Goal: Transaction & Acquisition: Purchase product/service

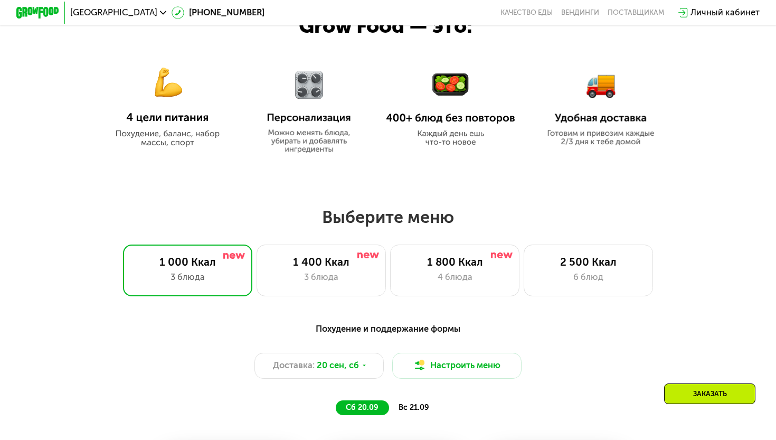
scroll to position [593, 0]
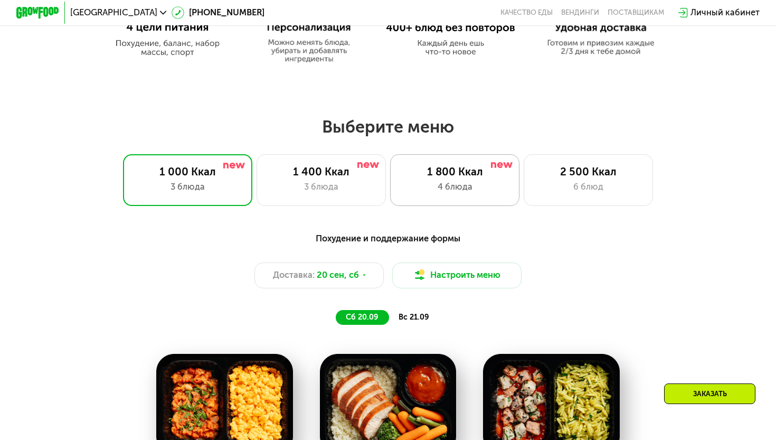
click at [456, 191] on div "4 блюда" at bounding box center [454, 187] width 107 height 13
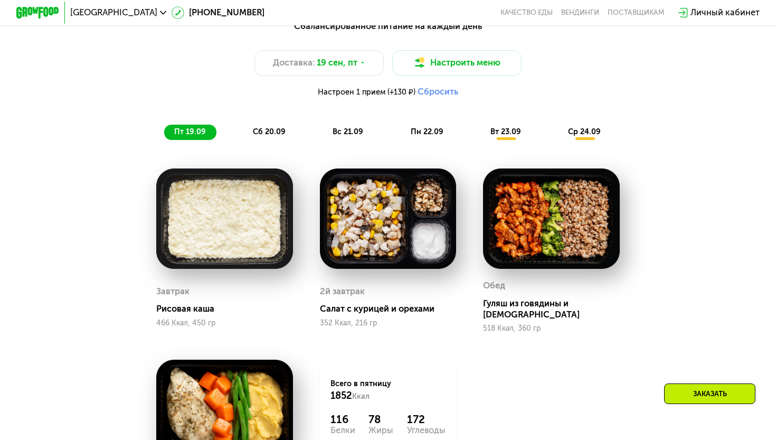
scroll to position [805, 0]
click at [506, 131] on span "вт 23.09" at bounding box center [506, 131] width 31 height 9
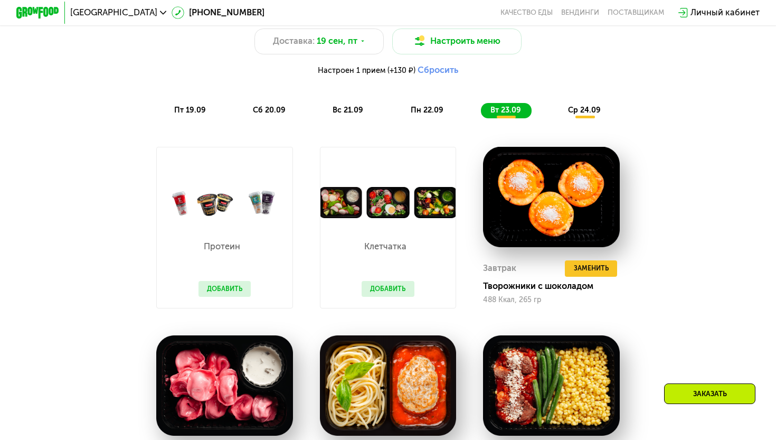
scroll to position [840, 0]
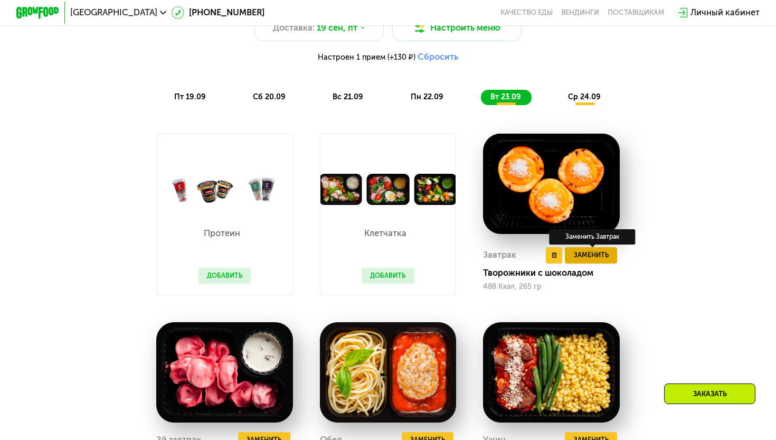
click at [585, 260] on button "Заменить" at bounding box center [591, 255] width 52 height 16
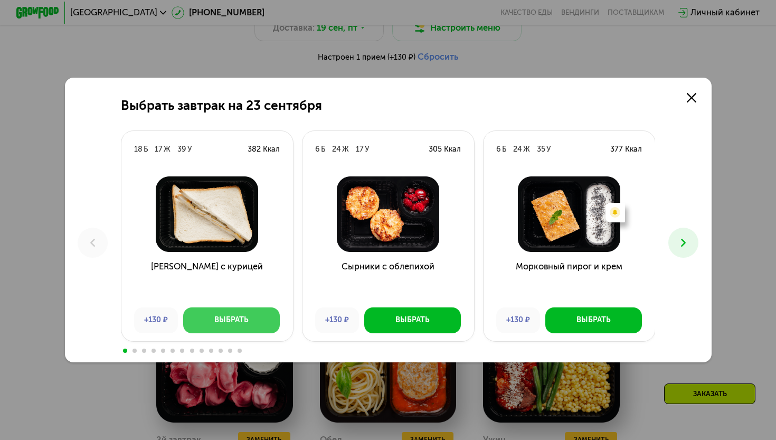
click at [235, 320] on div "Выбрать" at bounding box center [231, 320] width 34 height 11
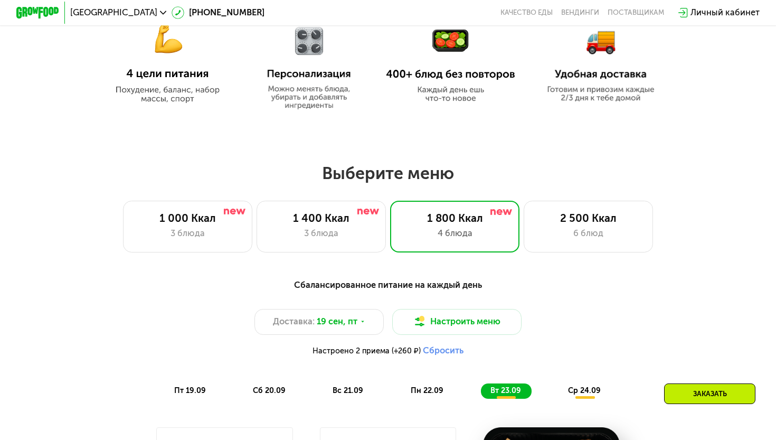
scroll to position [593, 0]
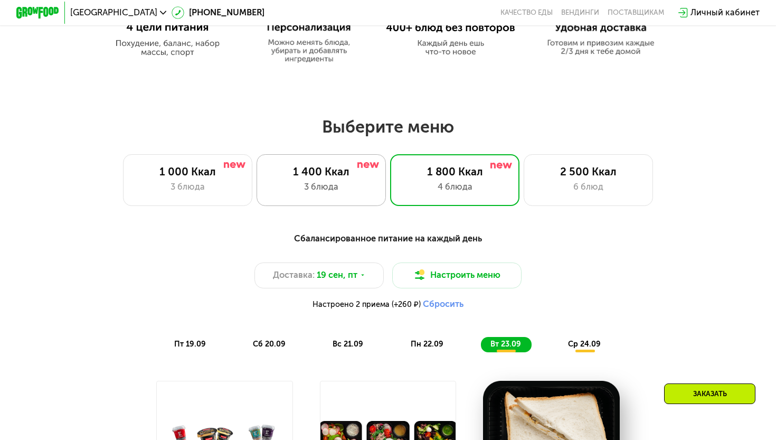
click at [344, 185] on div "3 блюда" at bounding box center [321, 187] width 107 height 13
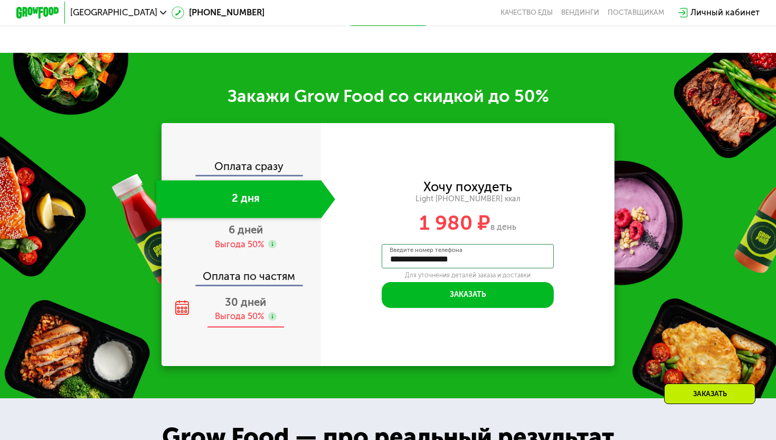
scroll to position [1252, 0]
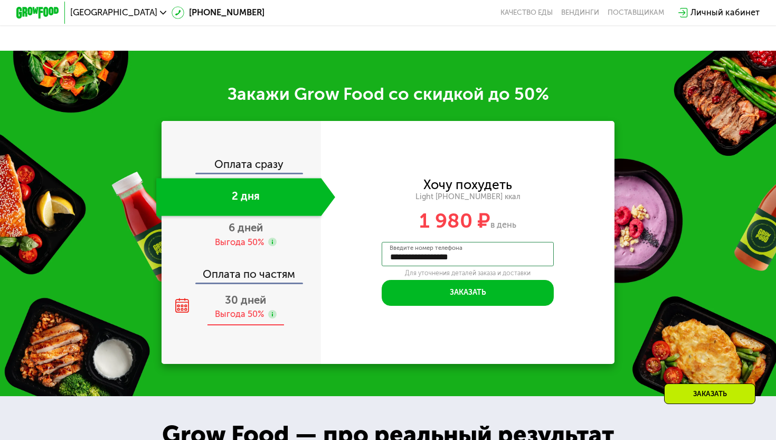
click at [227, 308] on div "Выгода 50%" at bounding box center [239, 314] width 49 height 12
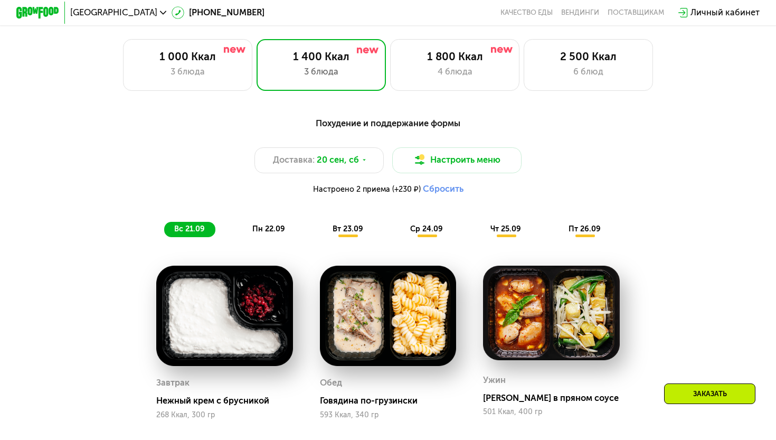
scroll to position [635, 0]
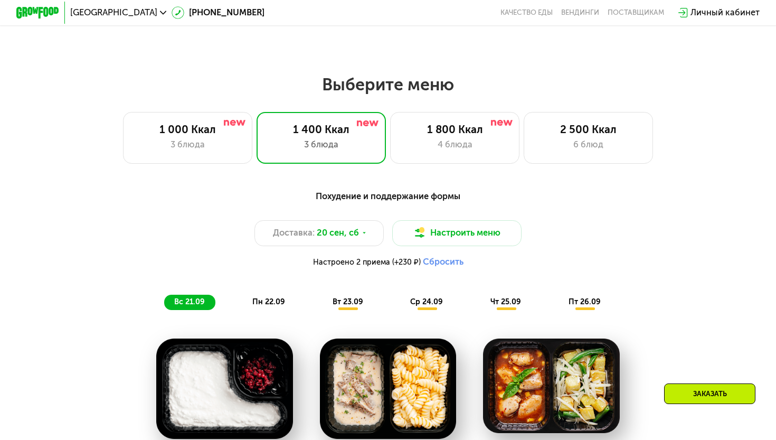
click at [342, 306] on div "вт 23.09" at bounding box center [348, 302] width 51 height 15
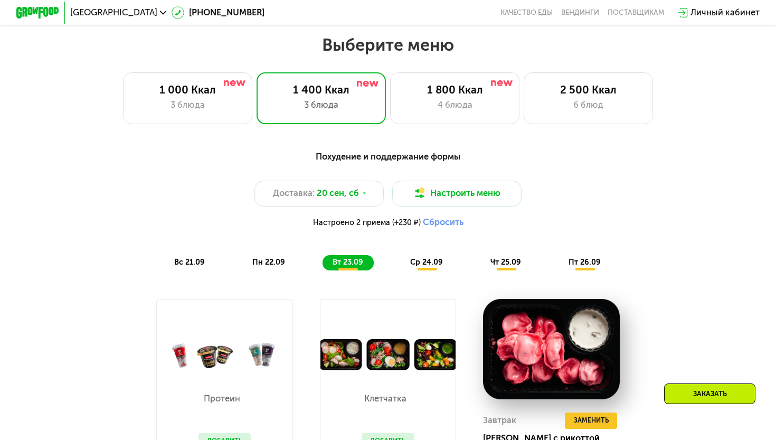
scroll to position [840, 0]
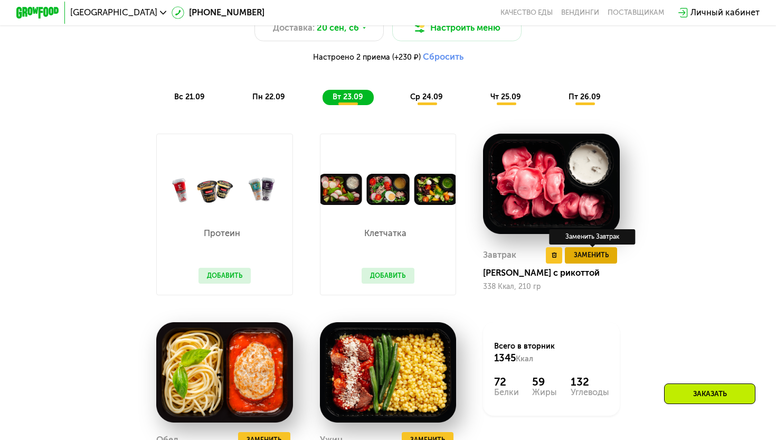
click at [584, 253] on span "Заменить" at bounding box center [591, 255] width 35 height 11
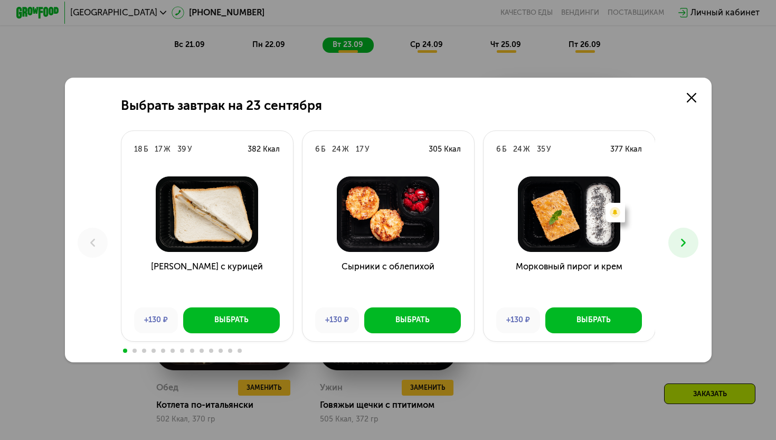
scroll to position [890, 0]
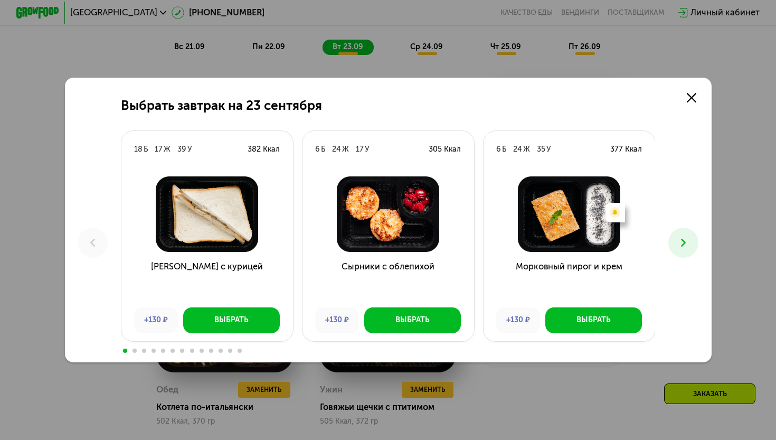
click at [678, 242] on icon at bounding box center [683, 242] width 13 height 13
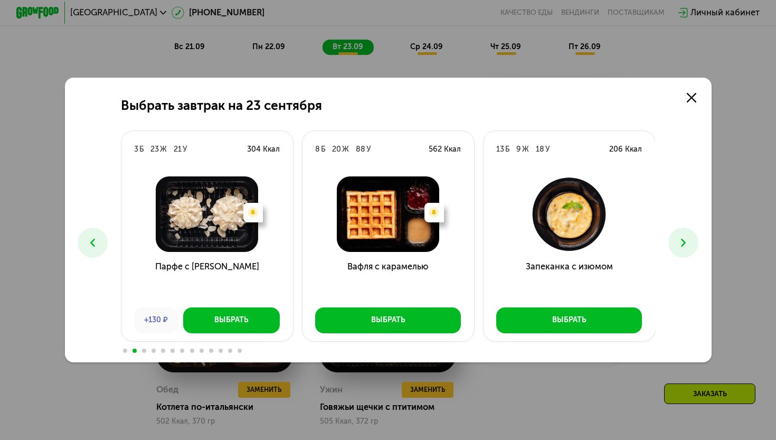
click at [683, 246] on icon at bounding box center [683, 242] width 13 height 13
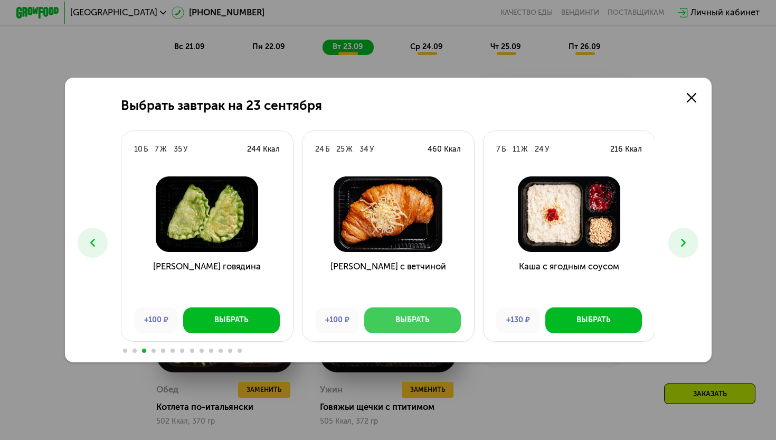
click at [411, 323] on div "Выбрать" at bounding box center [412, 320] width 34 height 11
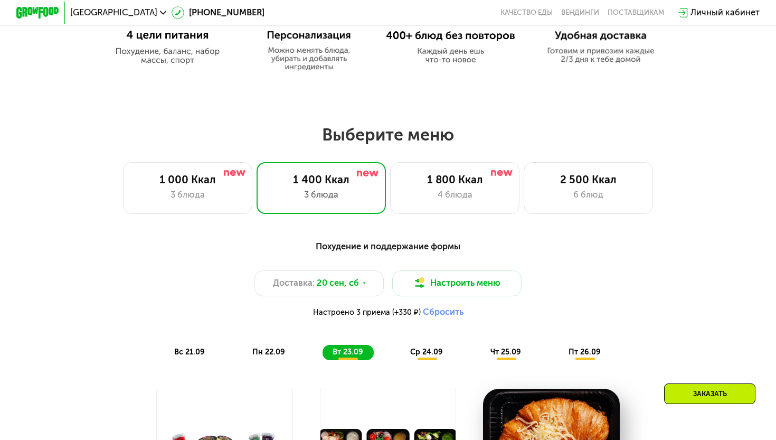
scroll to position [586, 0]
click at [427, 203] on div "1 800 Ккал 4 блюда" at bounding box center [454, 188] width 129 height 52
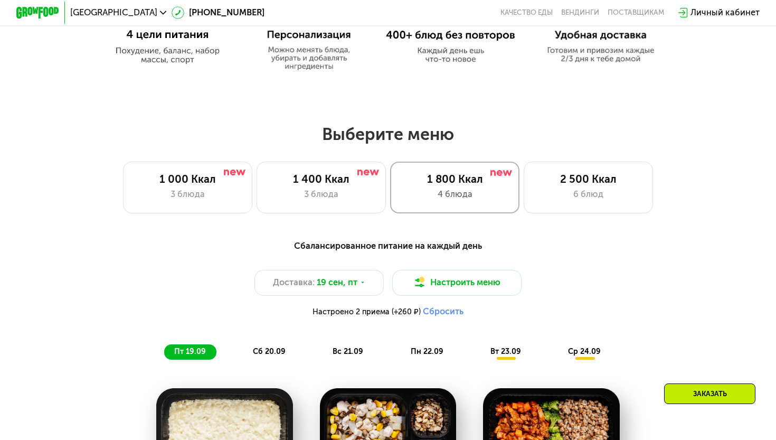
scroll to position [589, 0]
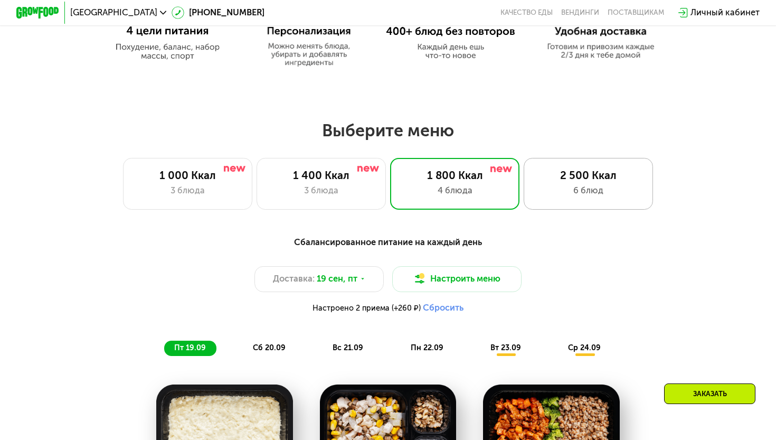
click at [579, 184] on div "6 блюд" at bounding box center [588, 190] width 107 height 13
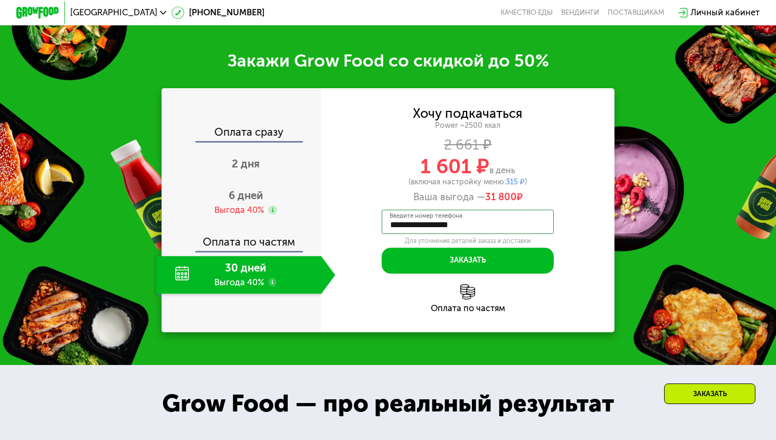
scroll to position [1506, 0]
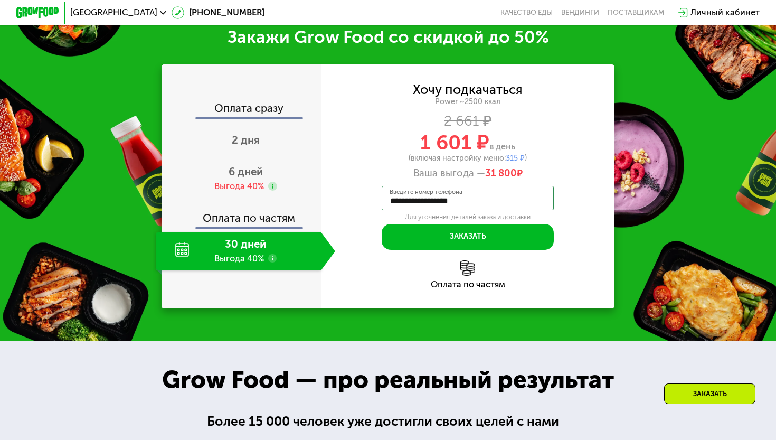
click at [246, 116] on div "Оплата сразу" at bounding box center [242, 110] width 158 height 14
click at [242, 176] on span "6 дней" at bounding box center [246, 171] width 34 height 13
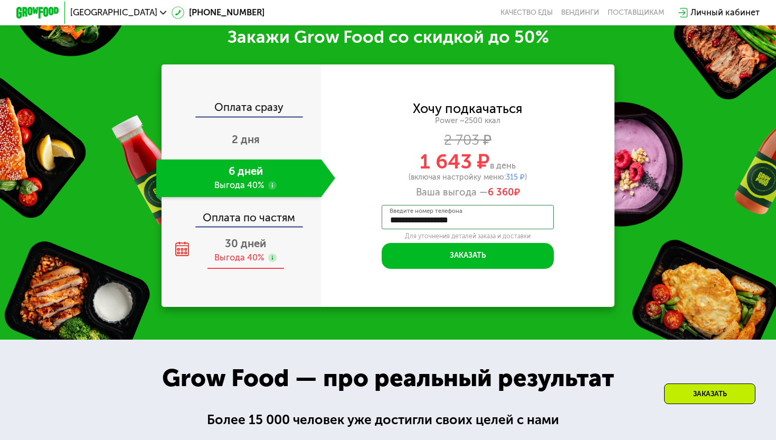
click at [237, 249] on span "30 дней" at bounding box center [245, 243] width 41 height 13
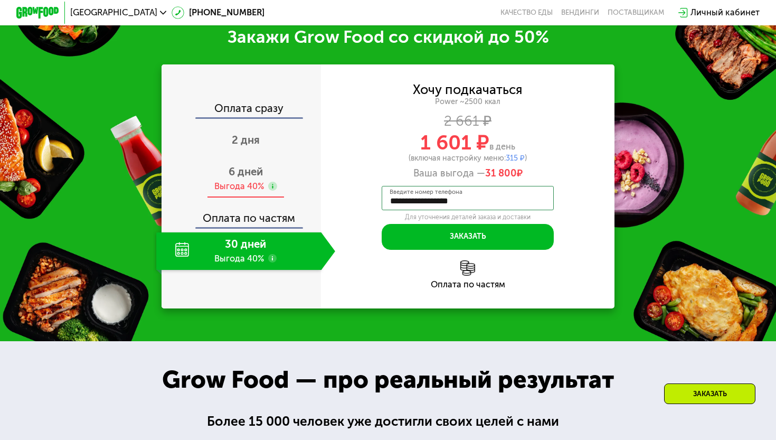
click at [238, 186] on div "Выгода 40%" at bounding box center [239, 187] width 50 height 12
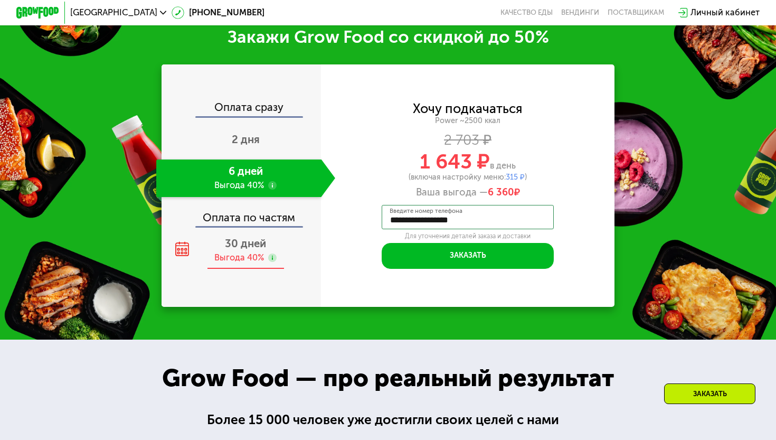
click at [233, 258] on div "30 дней Выгода 40%" at bounding box center [245, 249] width 179 height 37
